Goal: Transaction & Acquisition: Purchase product/service

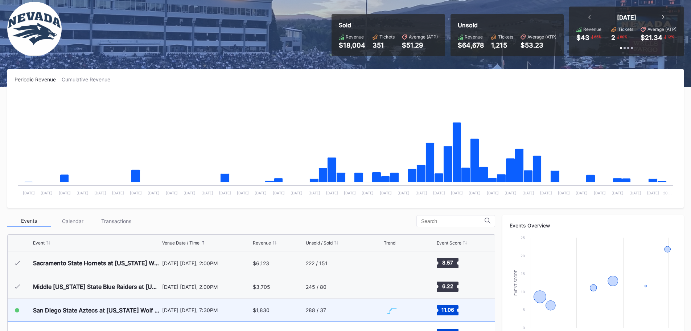
scroll to position [145, 0]
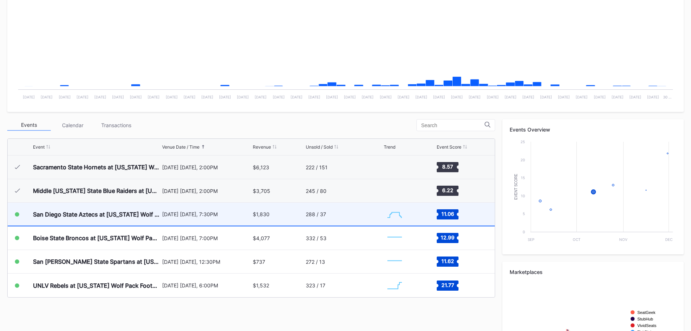
click at [97, 217] on div "San Diego State Aztecs at [US_STATE] Wolf Pack Football" at bounding box center [96, 213] width 127 height 7
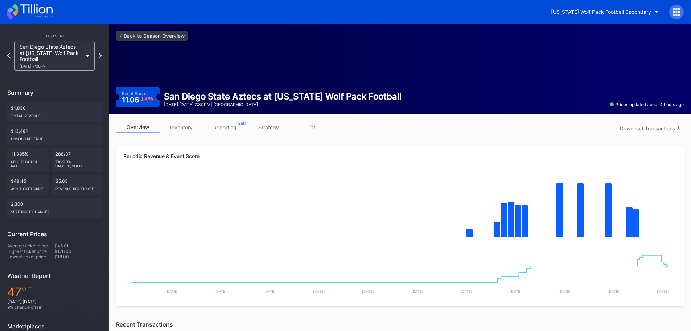
click at [185, 127] on link "inventory" at bounding box center [182, 127] width 44 height 11
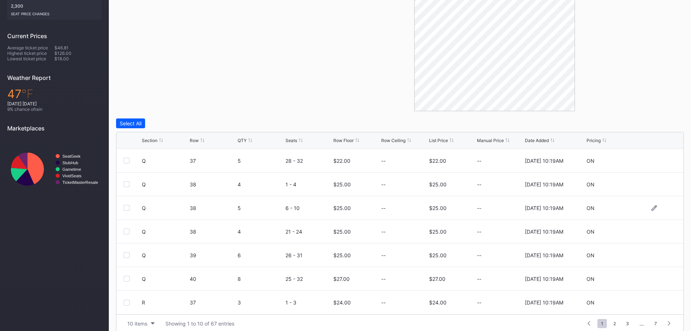
scroll to position [206, 0]
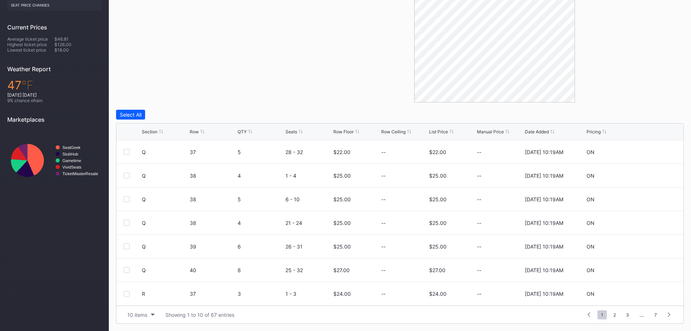
click at [155, 131] on div "Section" at bounding box center [150, 131] width 16 height 5
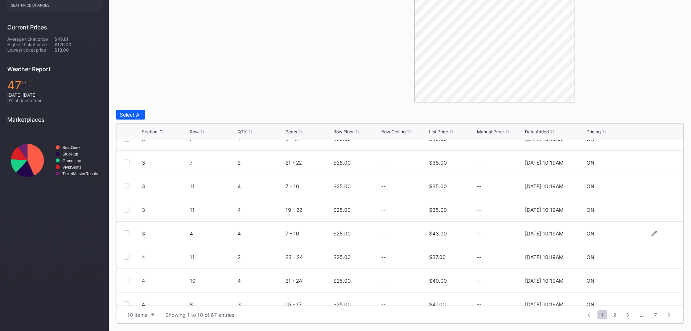
scroll to position [71, 0]
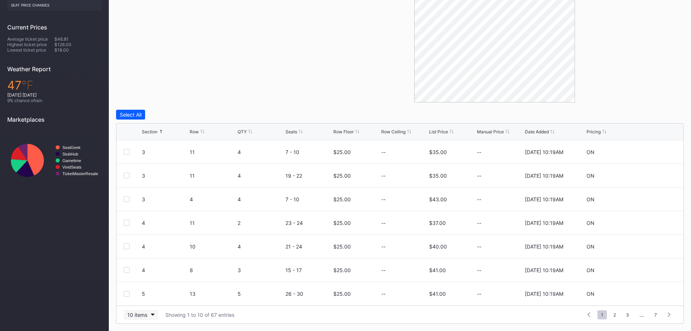
click at [151, 311] on button "10 items" at bounding box center [141, 314] width 34 height 10
click at [148, 297] on div "200 items" at bounding box center [141, 296] width 24 height 6
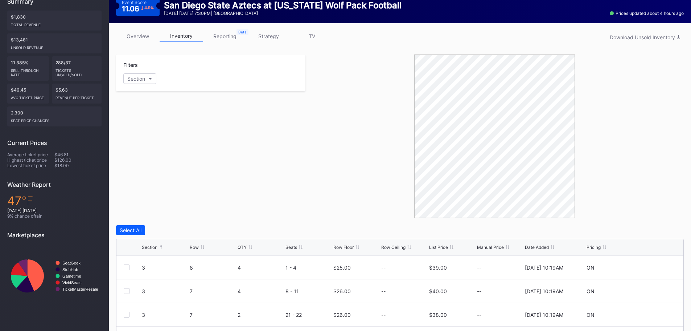
scroll to position [0, 0]
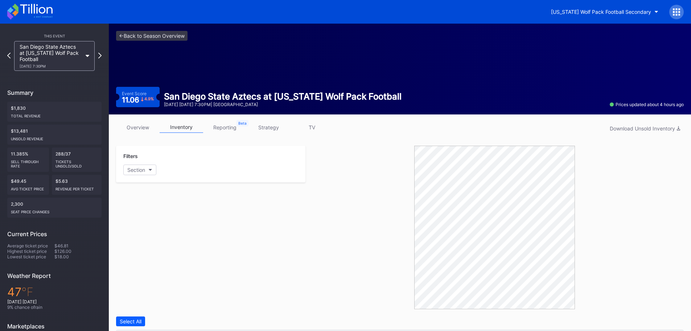
click at [50, 13] on icon at bounding box center [29, 12] width 45 height 16
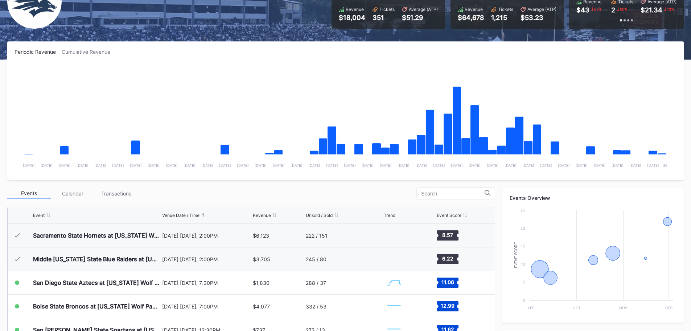
scroll to position [218, 0]
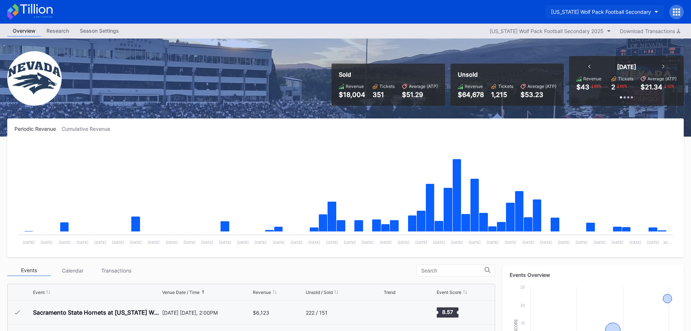
click at [656, 10] on button "[US_STATE] Wolf Pack Football Secondary" at bounding box center [605, 11] width 118 height 13
click at [586, 12] on div "[US_STATE] Wolf Pack Football Secondary" at bounding box center [601, 12] width 100 height 6
click at [538, 31] on div "[US_STATE] Wolf Pack Football Secondary 2025" at bounding box center [547, 31] width 114 height 6
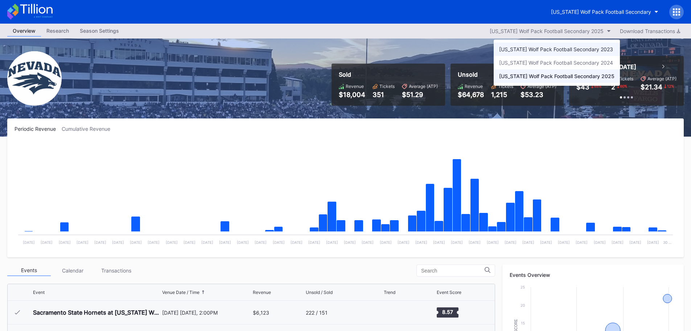
click at [553, 48] on div "[US_STATE] Wolf Pack Football Secondary 2023" at bounding box center [556, 49] width 114 height 6
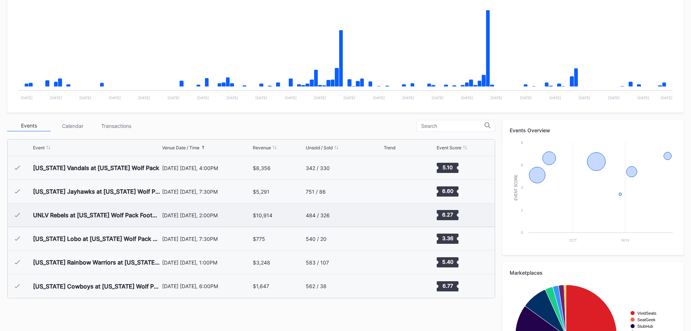
scroll to position [145, 0]
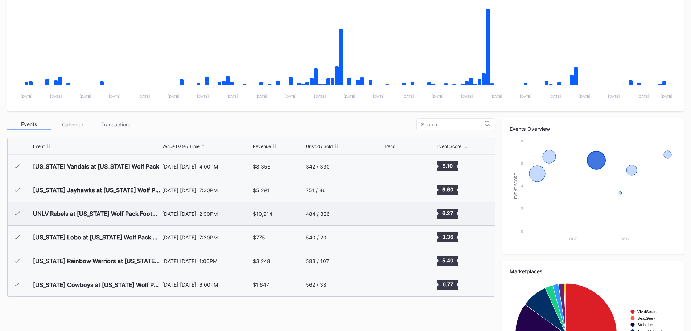
click at [80, 216] on div "UNLV Rebels at [US_STATE] Wolf Pack Football" at bounding box center [96, 213] width 127 height 7
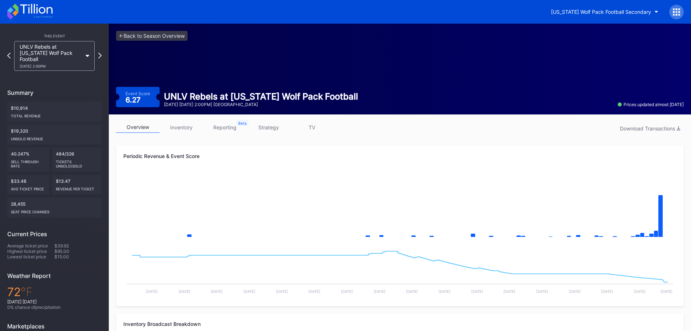
click at [618, 19] on div "[US_STATE] Wolf Pack Football Secondary" at bounding box center [615, 12] width 138 height 15
click at [619, 14] on div "[US_STATE] Wolf Pack Football Secondary" at bounding box center [601, 12] width 100 height 6
click at [49, 11] on icon at bounding box center [29, 12] width 45 height 16
